Goal: Task Accomplishment & Management: Use online tool/utility

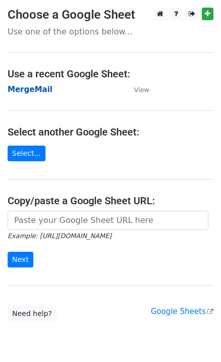
click at [41, 89] on strong "MergeMail" at bounding box center [30, 89] width 45 height 9
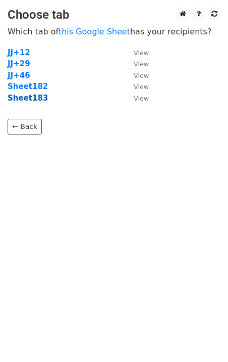
click at [32, 101] on strong "Sheet183" at bounding box center [28, 98] width 40 height 9
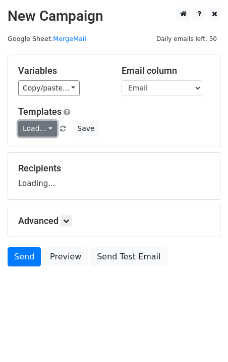
click at [43, 135] on link "Load..." at bounding box center [37, 129] width 39 height 16
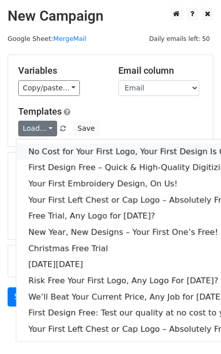
click at [56, 150] on link "No Cost for Your First Logo, Your First Design Is On Us!" at bounding box center [137, 152] width 243 height 16
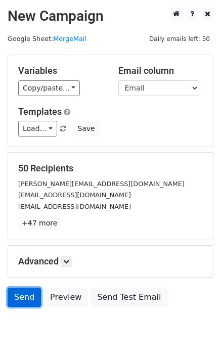
click at [22, 295] on link "Send" at bounding box center [24, 297] width 33 height 19
